Goal: Transaction & Acquisition: Book appointment/travel/reservation

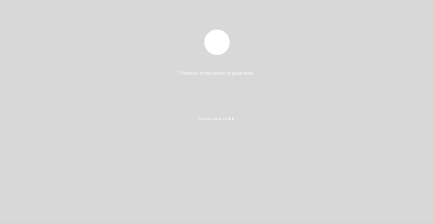
select select "es"
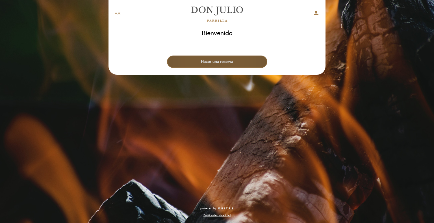
click at [214, 58] on button "Hacer una reserva" at bounding box center [217, 62] width 100 height 12
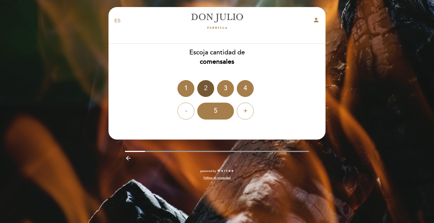
click at [206, 97] on div "2" at bounding box center [205, 88] width 17 height 17
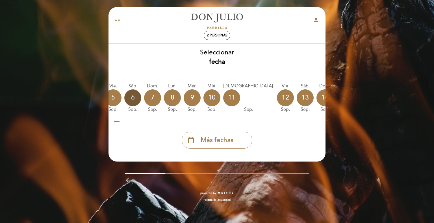
scroll to position [0, 166]
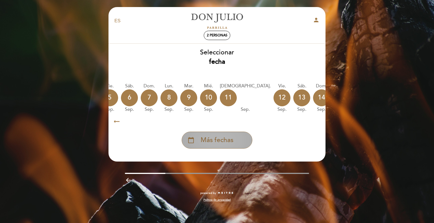
click at [218, 140] on span "Más fechas" at bounding box center [217, 140] width 33 height 9
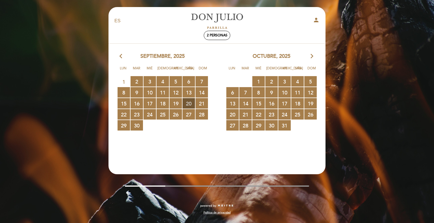
click at [193, 106] on span "20 RESERVAS DISPONIBLES" at bounding box center [188, 103] width 12 height 10
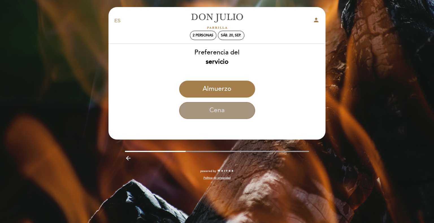
click at [225, 112] on button "Cena" at bounding box center [217, 110] width 76 height 17
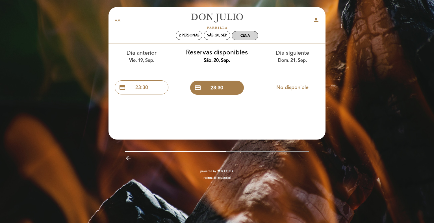
click at [246, 37] on div "Cena" at bounding box center [244, 36] width 9 height 4
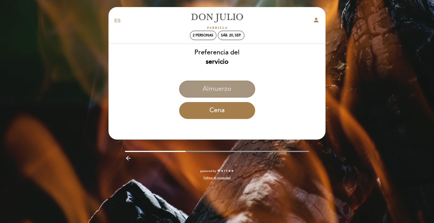
click at [228, 94] on button "Almuerzo" at bounding box center [217, 89] width 76 height 17
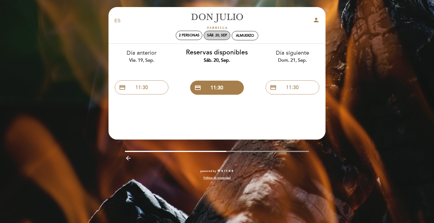
click at [219, 35] on div "sáb. 20, sep." at bounding box center [217, 35] width 20 height 4
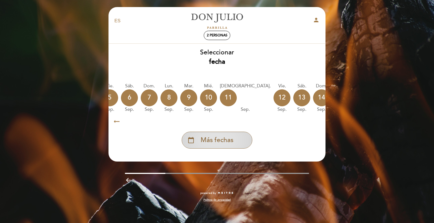
click at [207, 149] on div "calendar_today Más fechas" at bounding box center [217, 140] width 71 height 17
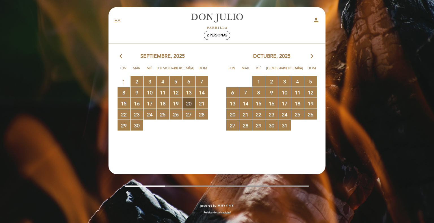
click at [189, 103] on span "20 RESERVAS DISPONIBLES" at bounding box center [188, 103] width 12 height 10
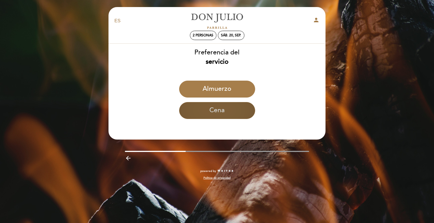
click at [230, 109] on button "Cena" at bounding box center [217, 110] width 76 height 17
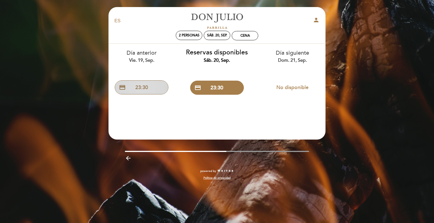
click at [147, 84] on button "credit_card 23:30" at bounding box center [142, 87] width 54 height 14
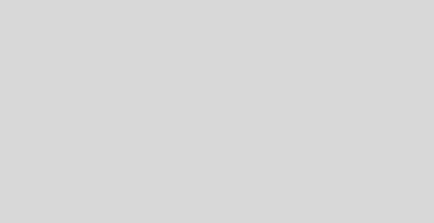
select select "es"
